Goal: Find specific page/section: Find specific page/section

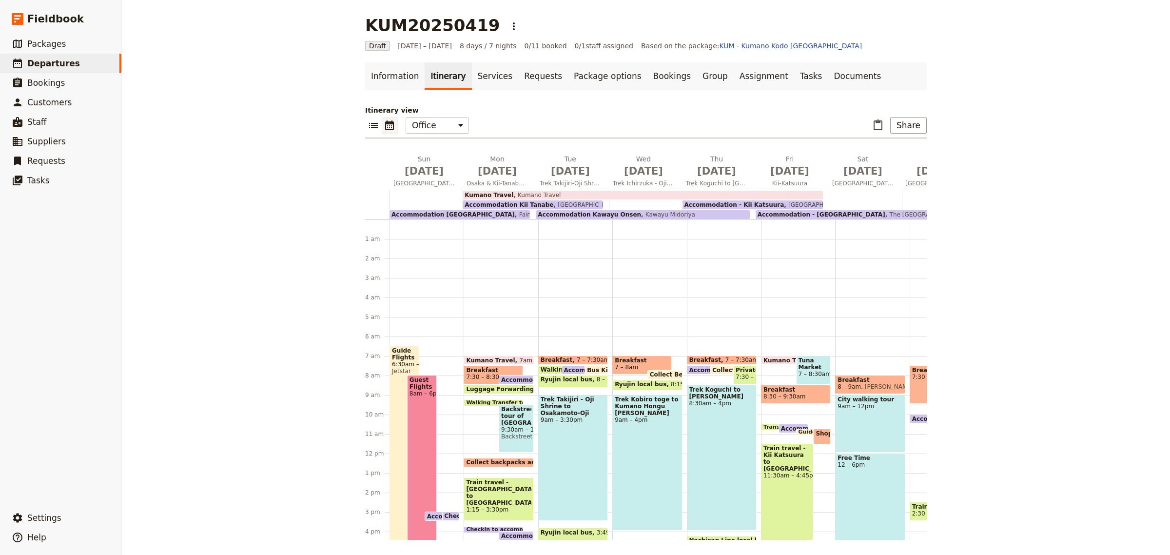
scroll to position [117, 0]
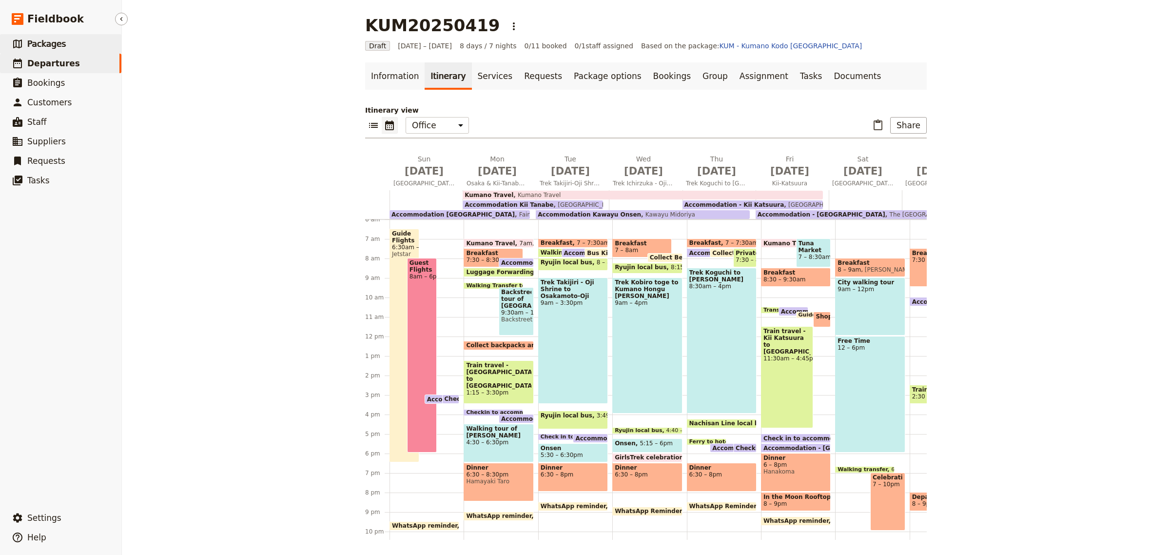
drag, startPoint x: 0, startPoint y: 0, endPoint x: 57, endPoint y: 39, distance: 69.0
click at [57, 39] on span "Packages" at bounding box center [46, 44] width 39 height 10
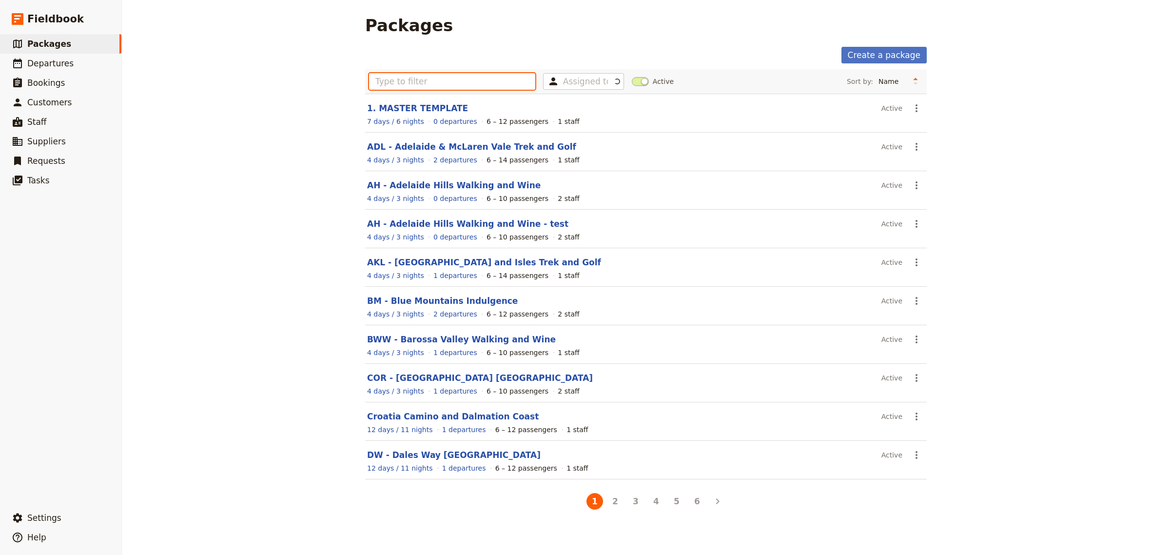
click at [447, 73] on input "text" at bounding box center [452, 81] width 166 height 17
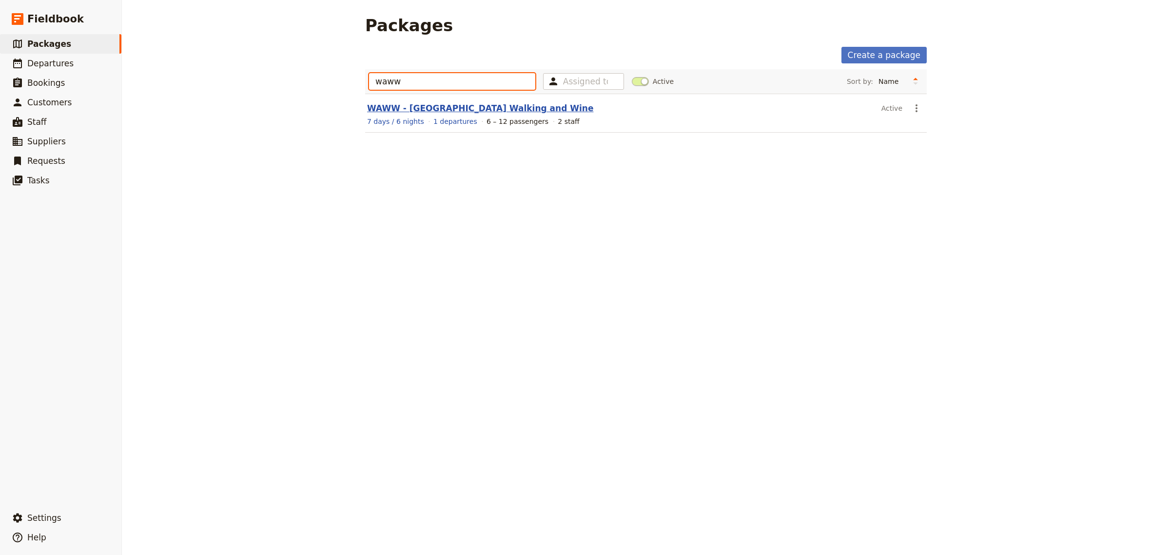
type input "waww"
click at [445, 106] on link "WAWW - [GEOGRAPHIC_DATA] Walking and Wine" at bounding box center [480, 108] width 226 height 10
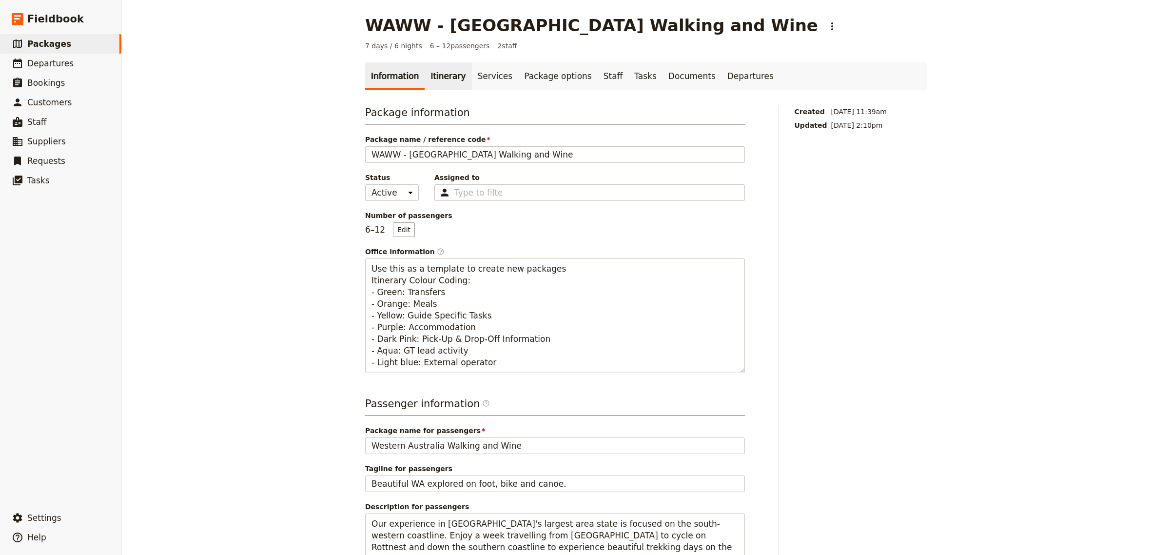
click at [442, 76] on link "Itinerary" at bounding box center [448, 75] width 47 height 27
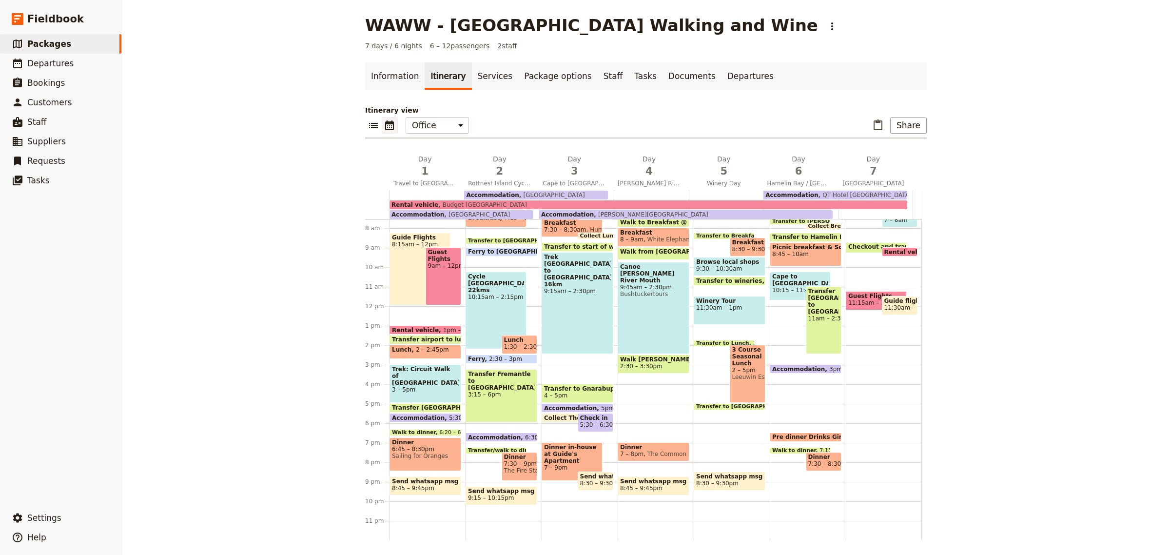
scroll to position [140, 0]
